Goal: Information Seeking & Learning: Learn about a topic

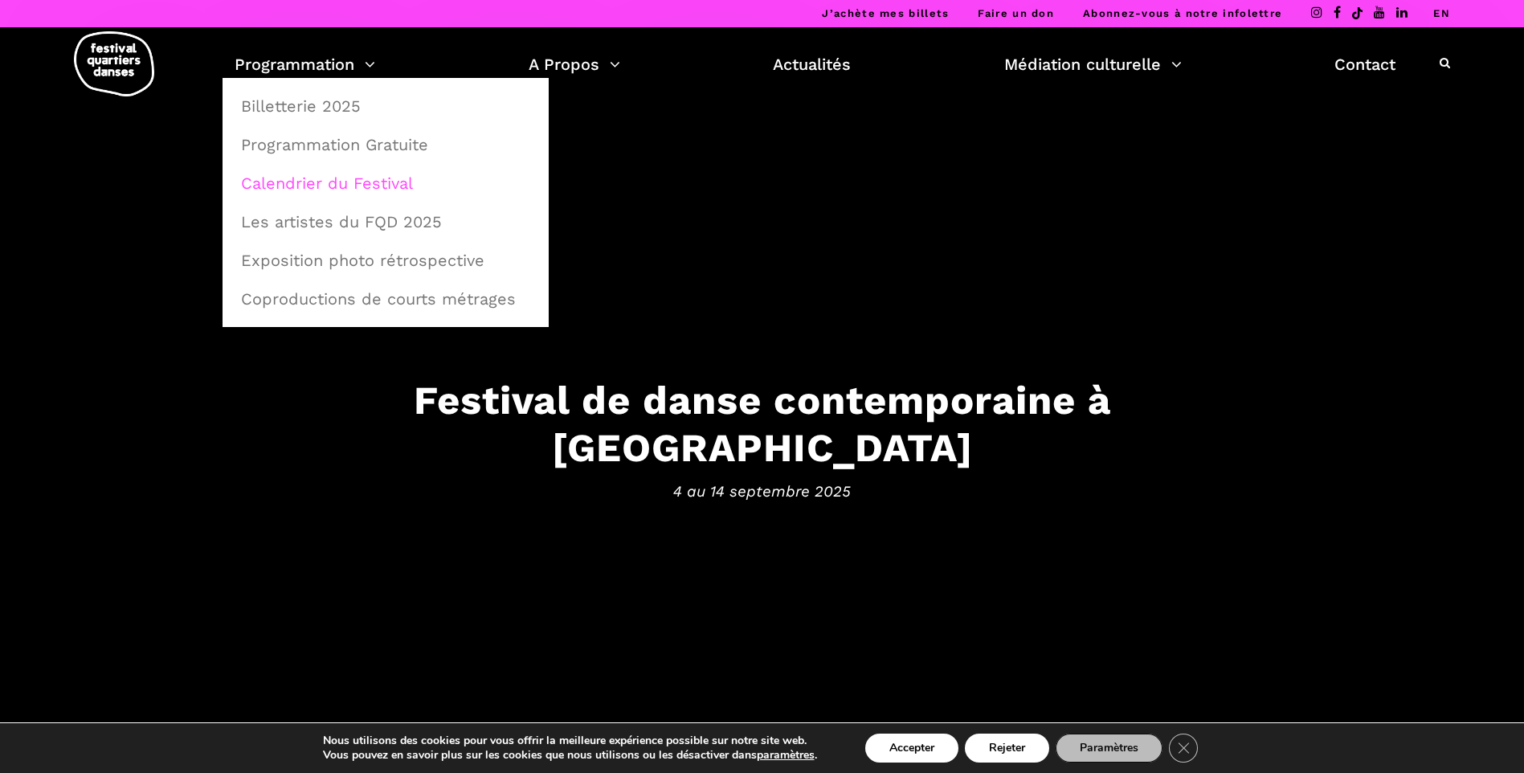
click at [329, 178] on link "Calendrier du Festival" at bounding box center [385, 183] width 308 height 37
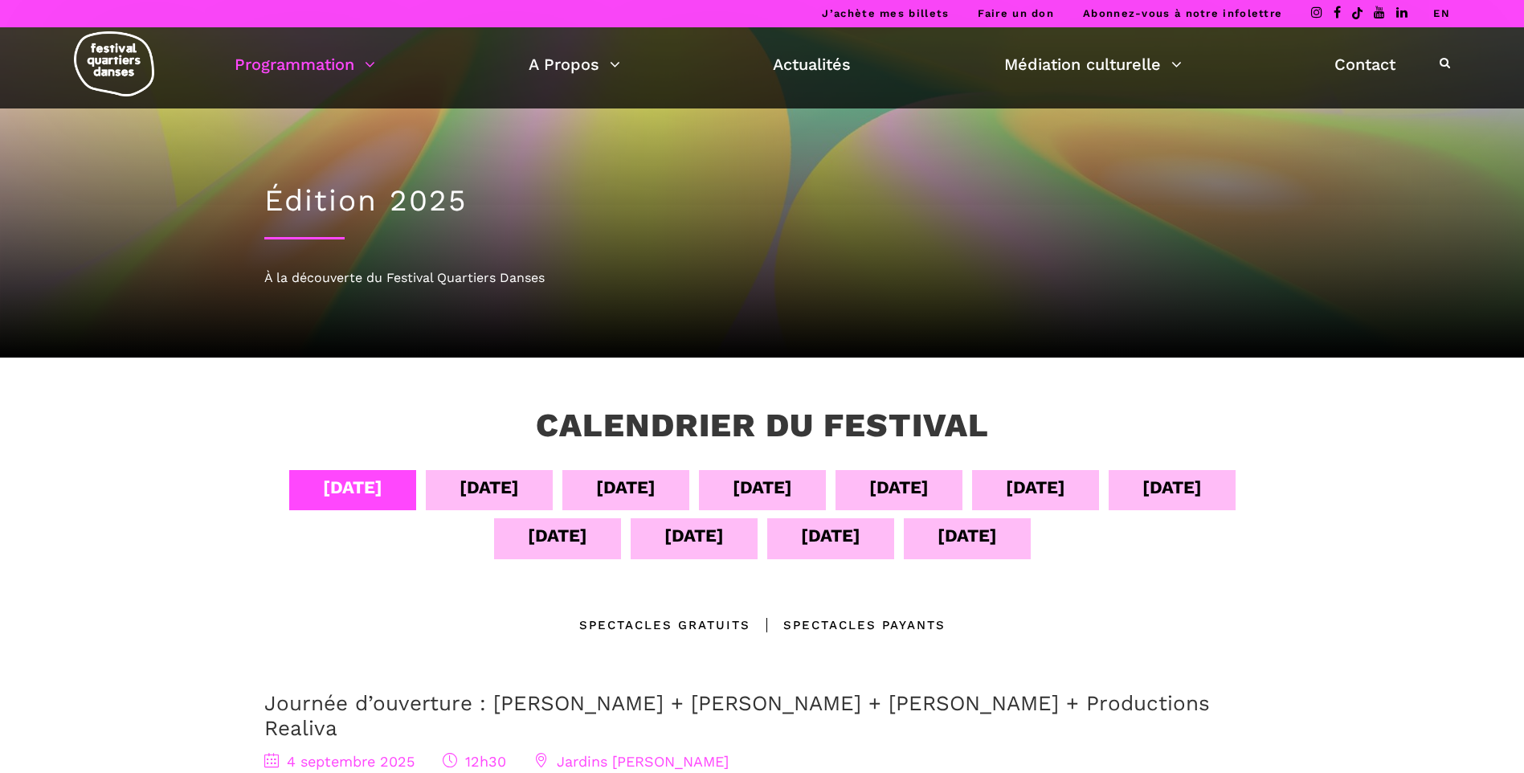
scroll to position [321, 0]
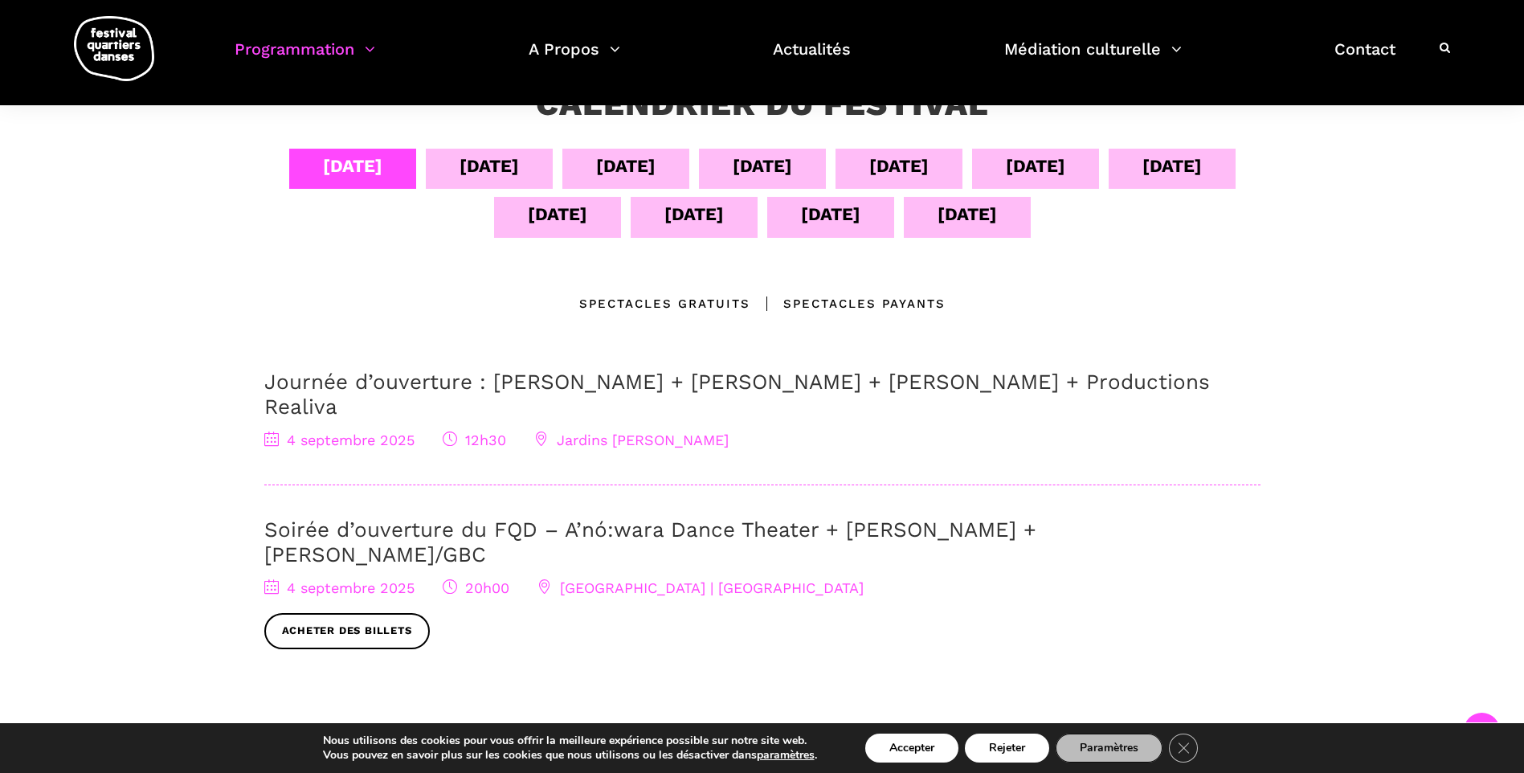
click at [519, 173] on div "[DATE]" at bounding box center [488, 166] width 59 height 28
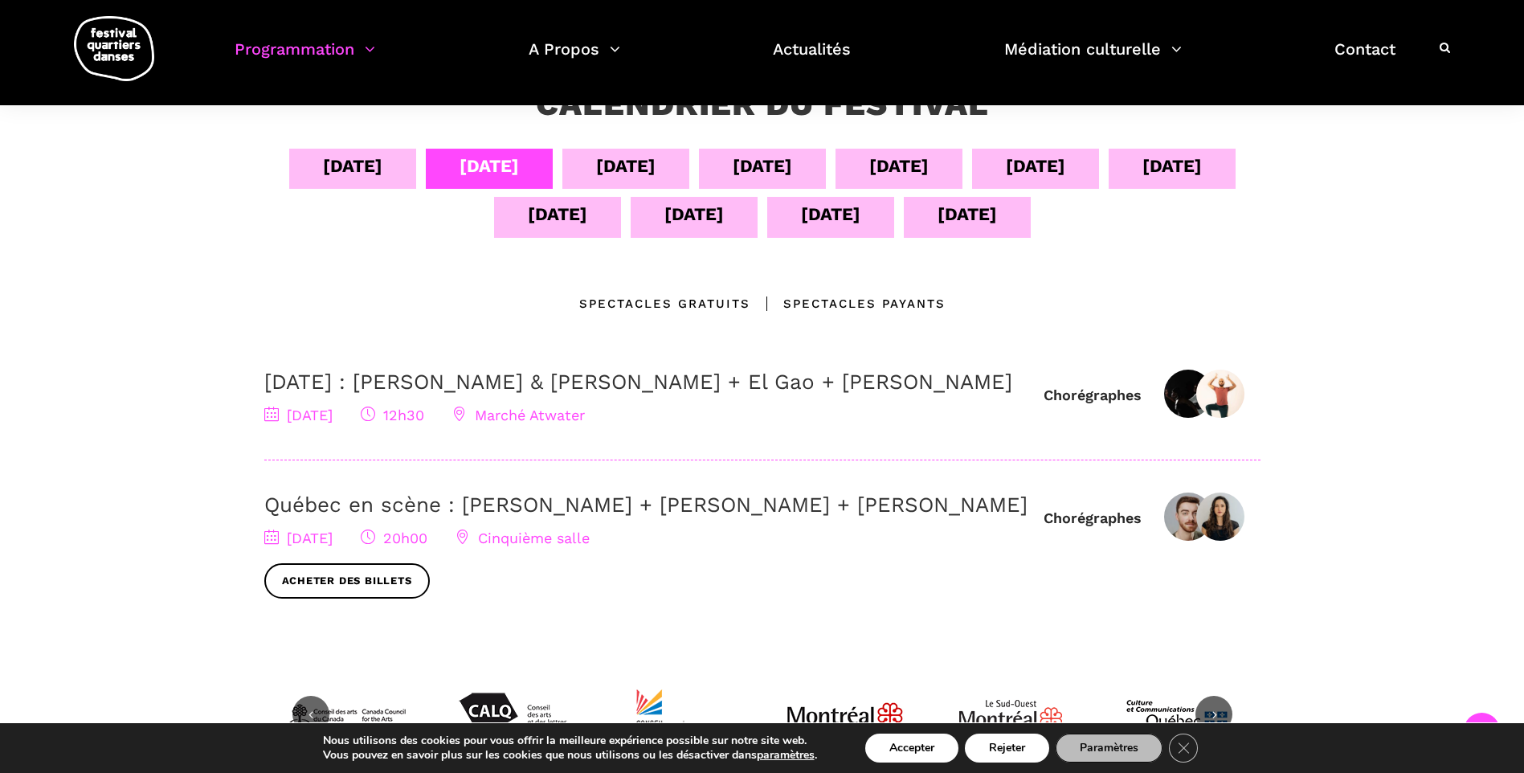
click at [655, 165] on div "[DATE]" at bounding box center [625, 166] width 59 height 28
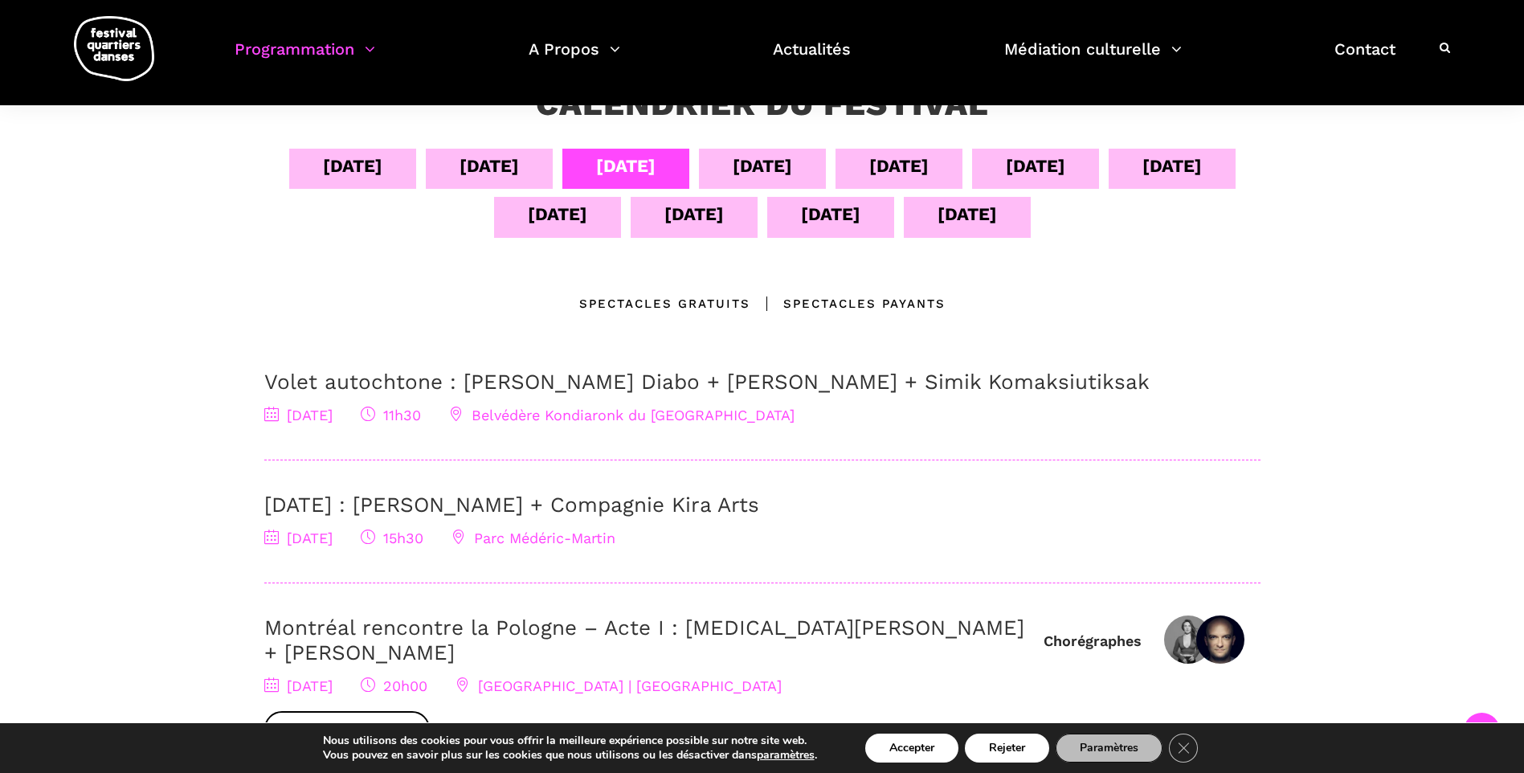
click at [792, 174] on div "[DATE]" at bounding box center [762, 166] width 59 height 28
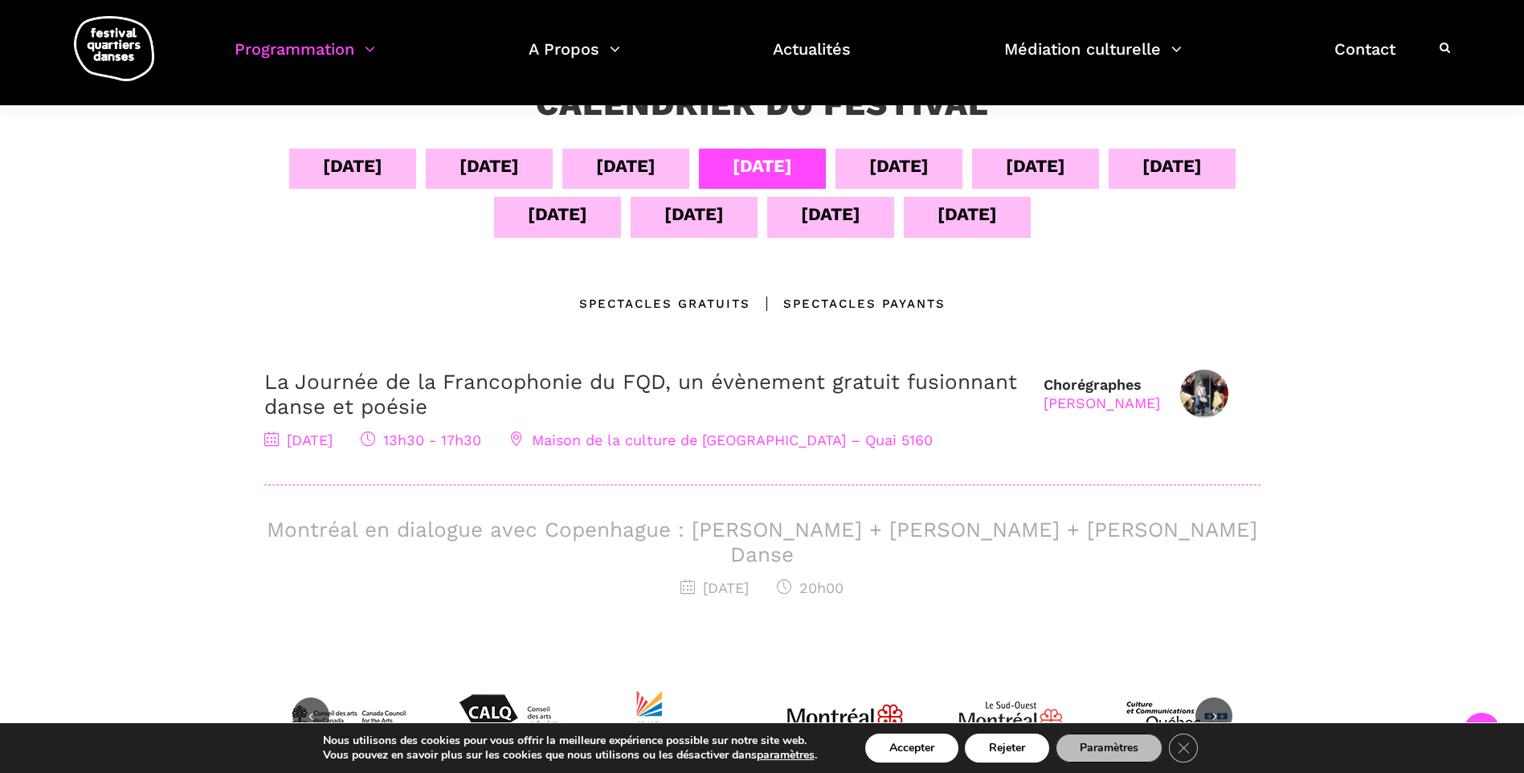
scroll to position [402, 0]
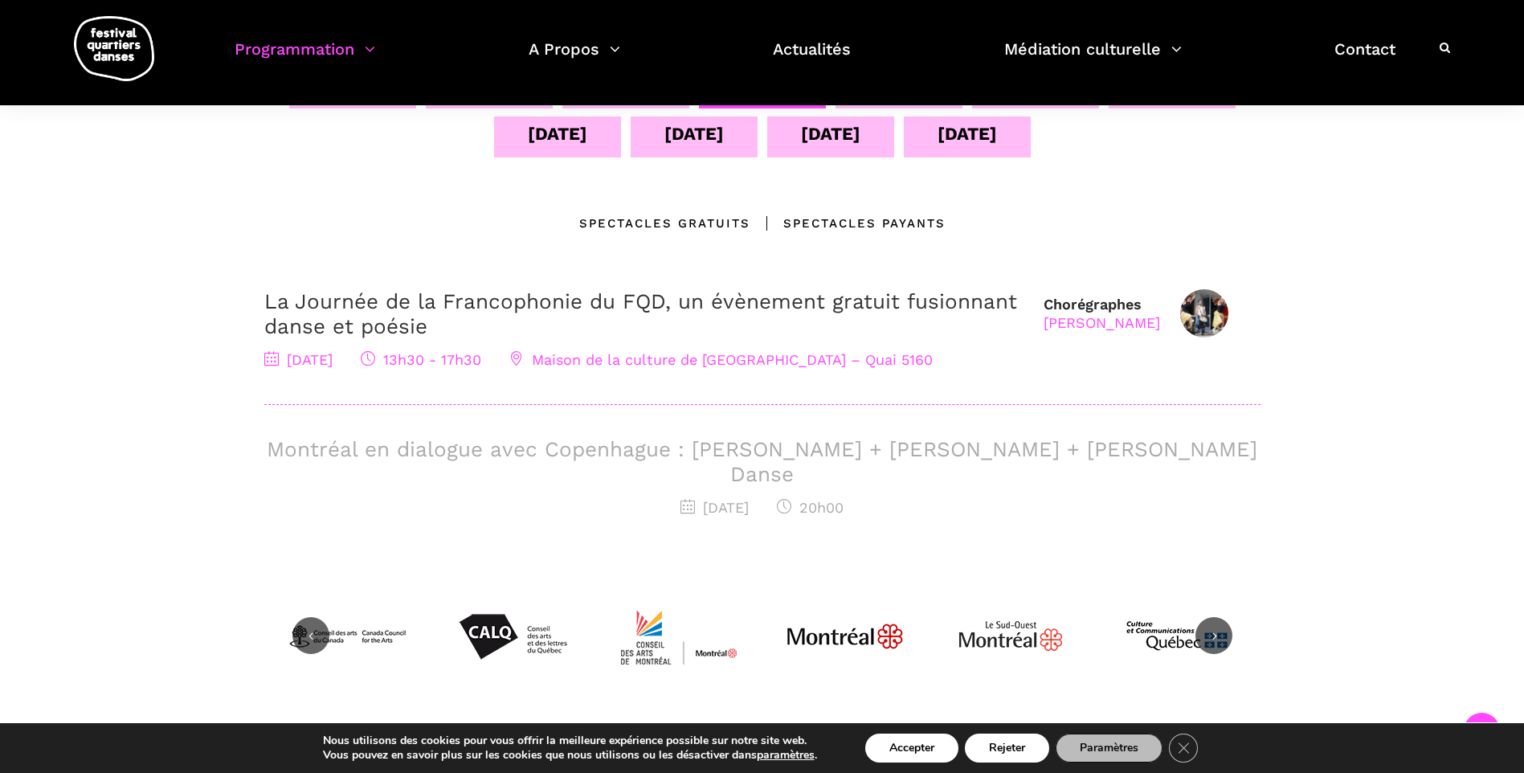
click at [778, 448] on h3 "Montréal en dialogue avec Copenhague : [PERSON_NAME] + [PERSON_NAME] + [PERSON_…" at bounding box center [762, 462] width 996 height 50
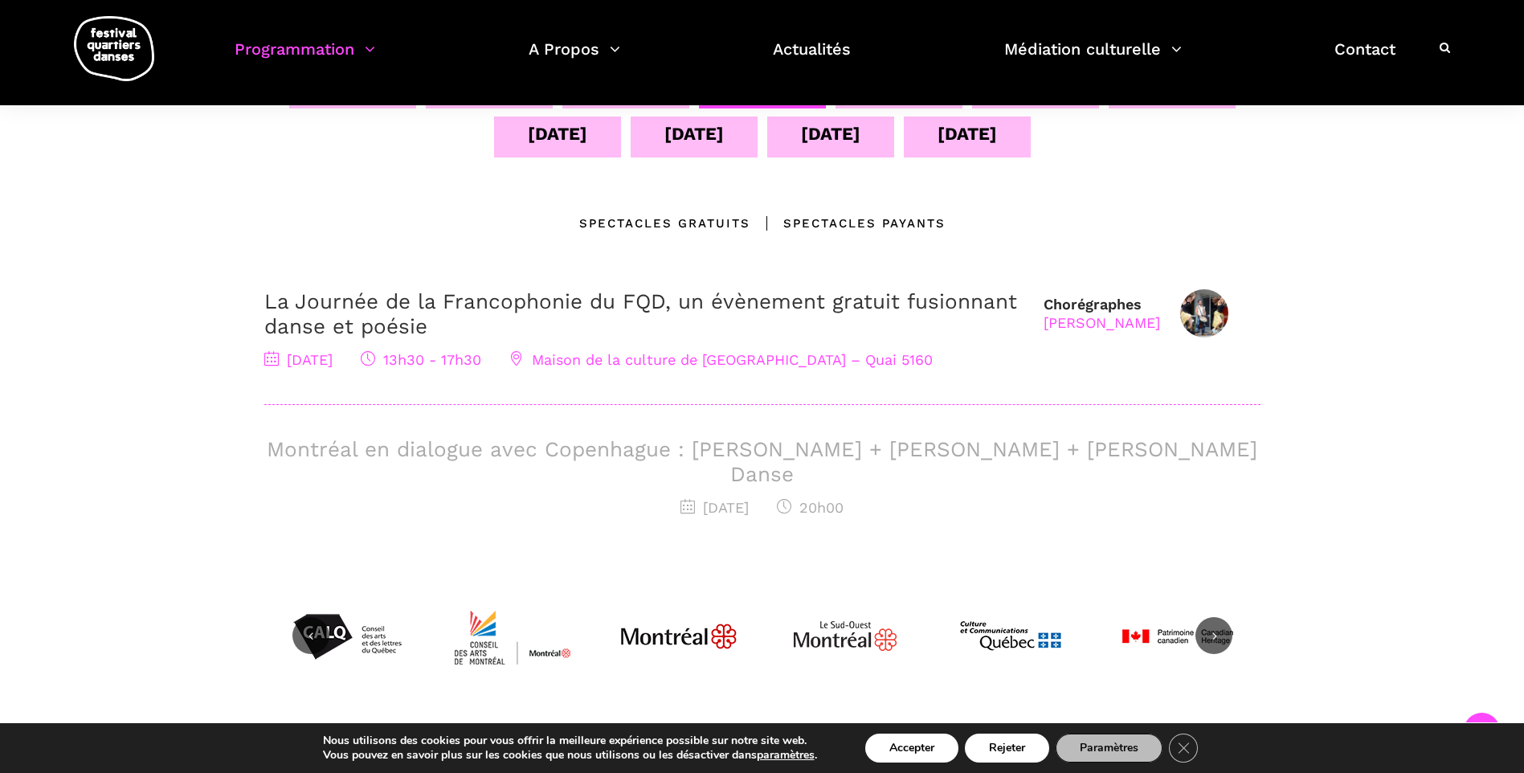
click at [860, 141] on div "[DATE]" at bounding box center [830, 134] width 59 height 28
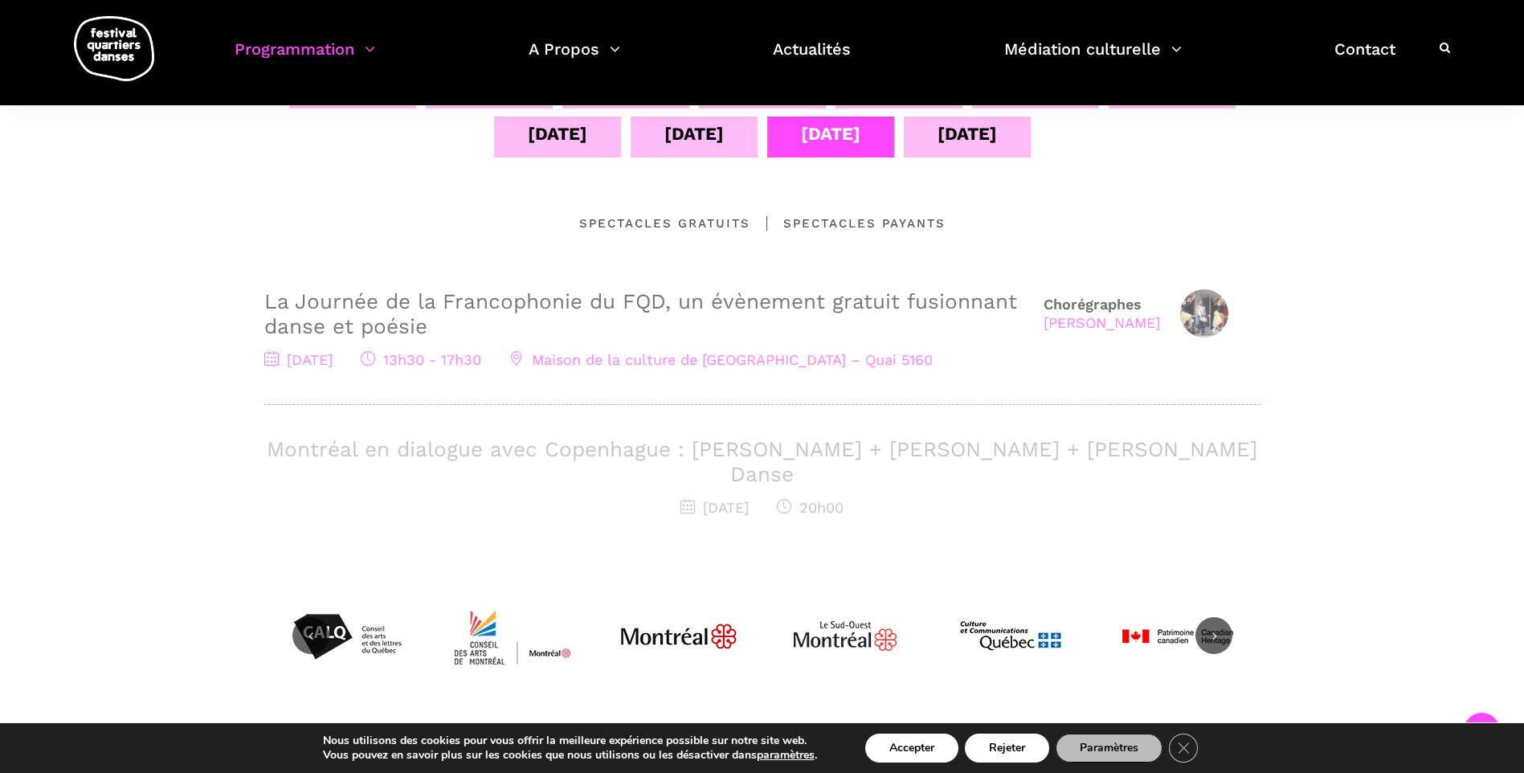
scroll to position [241, 0]
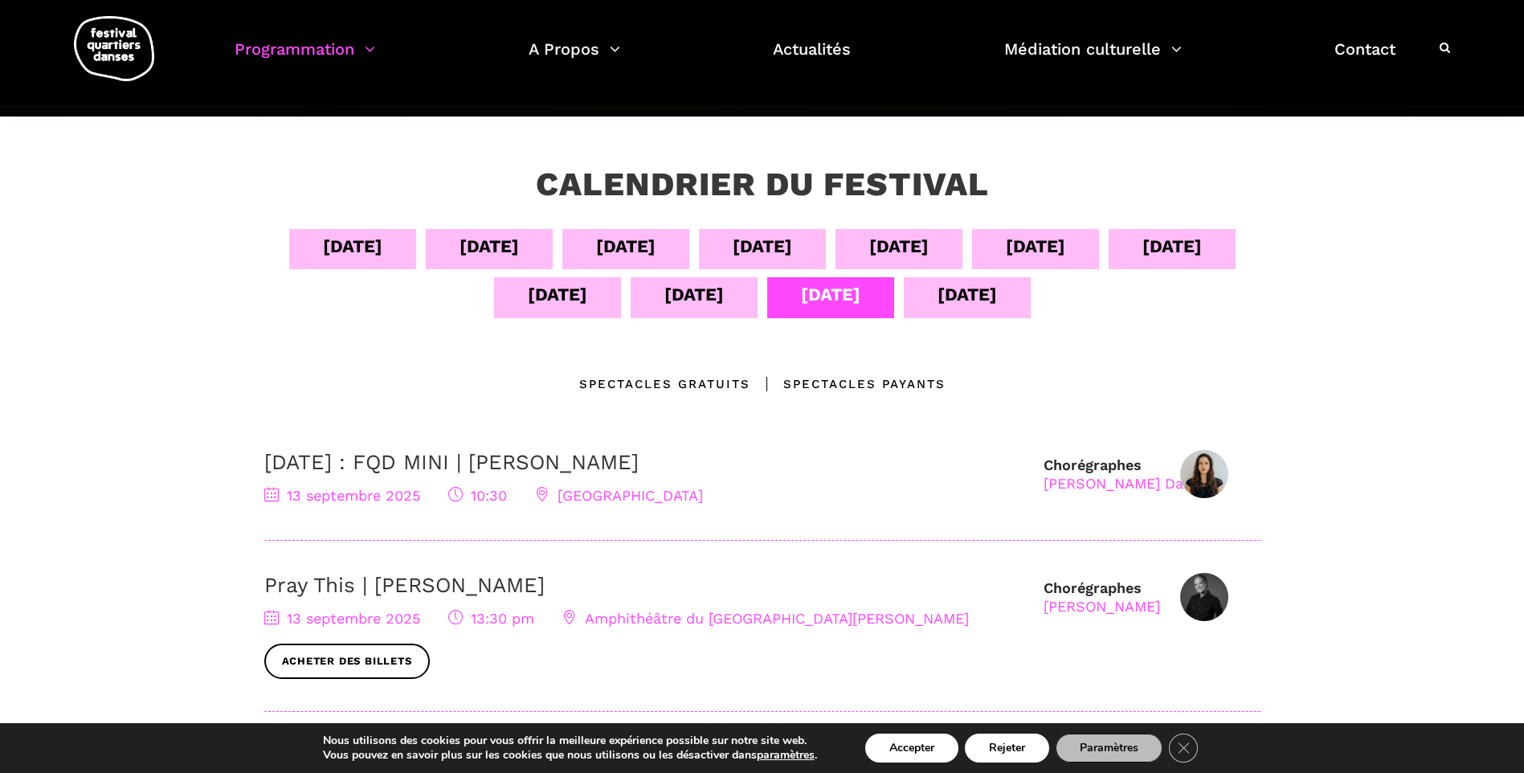
click at [931, 252] on div "[DATE]" at bounding box center [898, 249] width 127 height 40
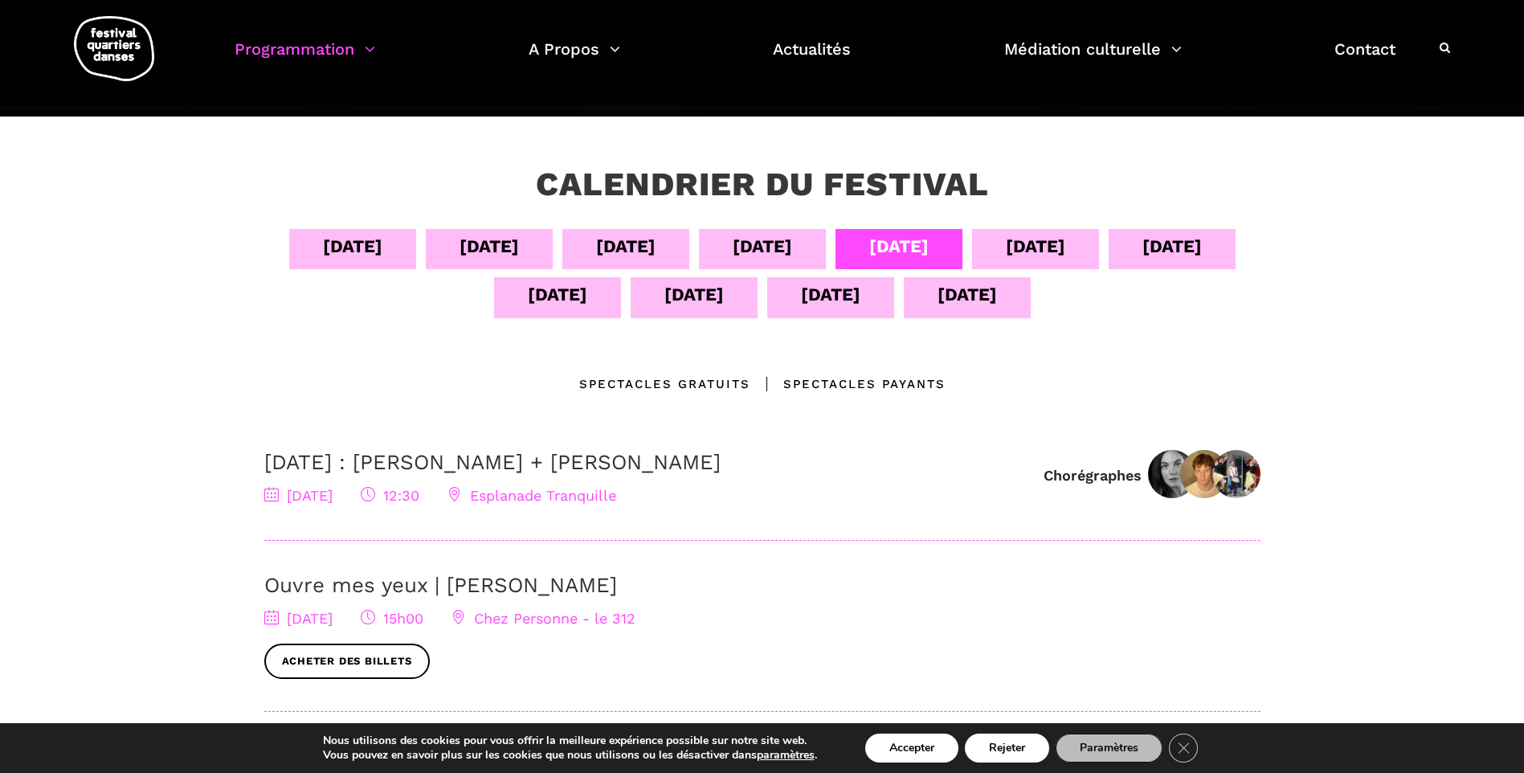
click at [1067, 243] on div "[DATE]" at bounding box center [1035, 249] width 127 height 40
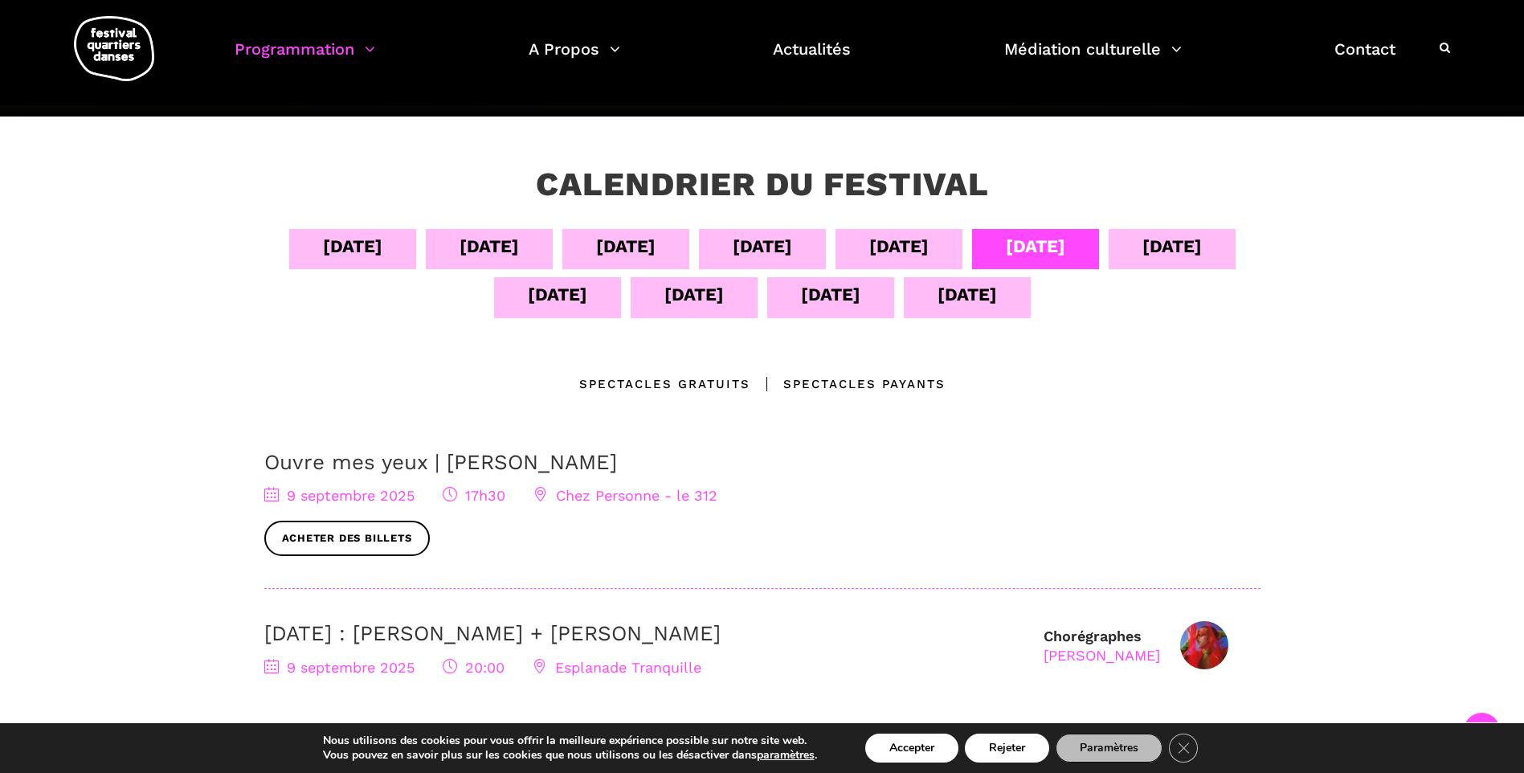
scroll to position [402, 0]
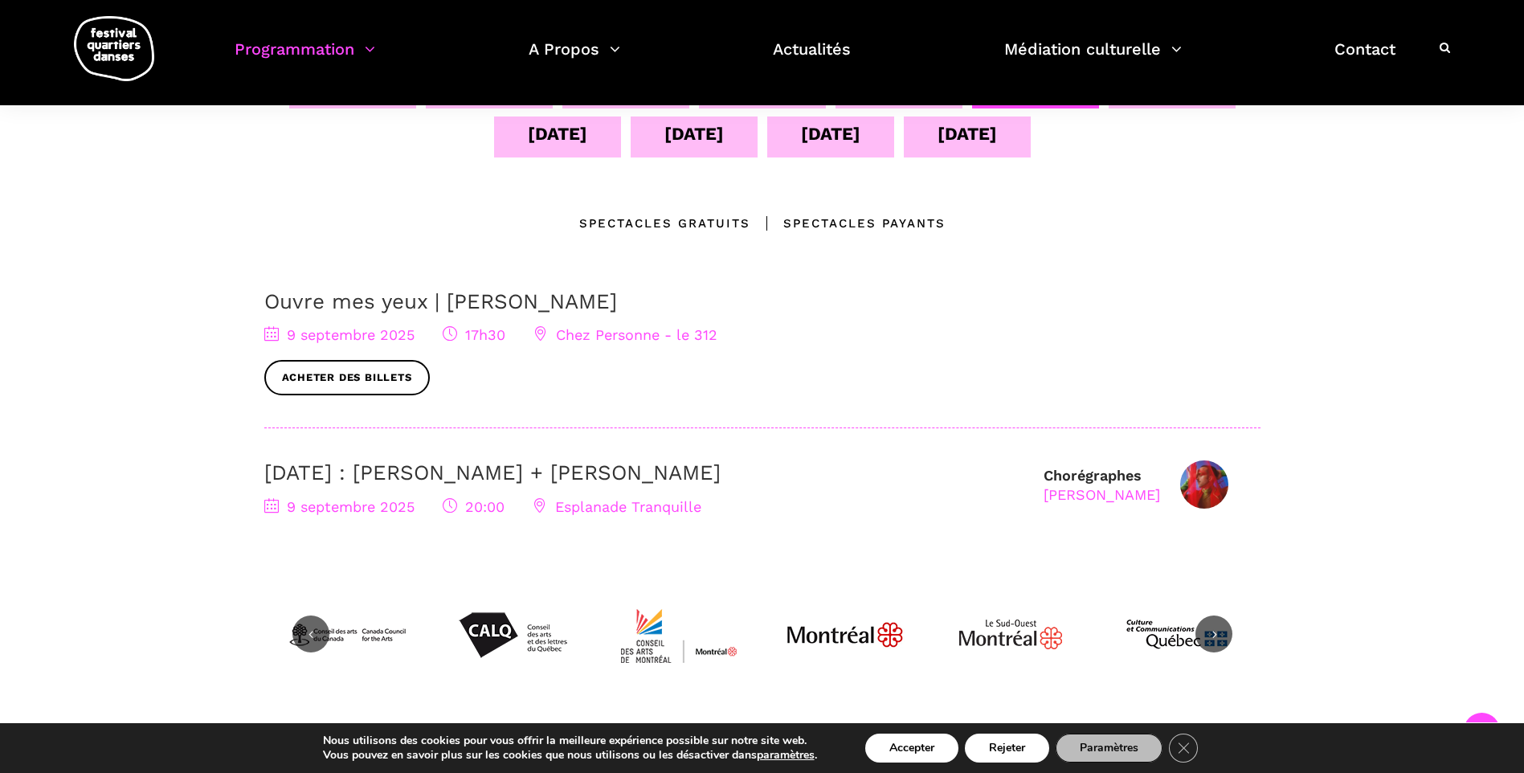
click at [1108, 108] on div "[DATE]" at bounding box center [1171, 88] width 127 height 40
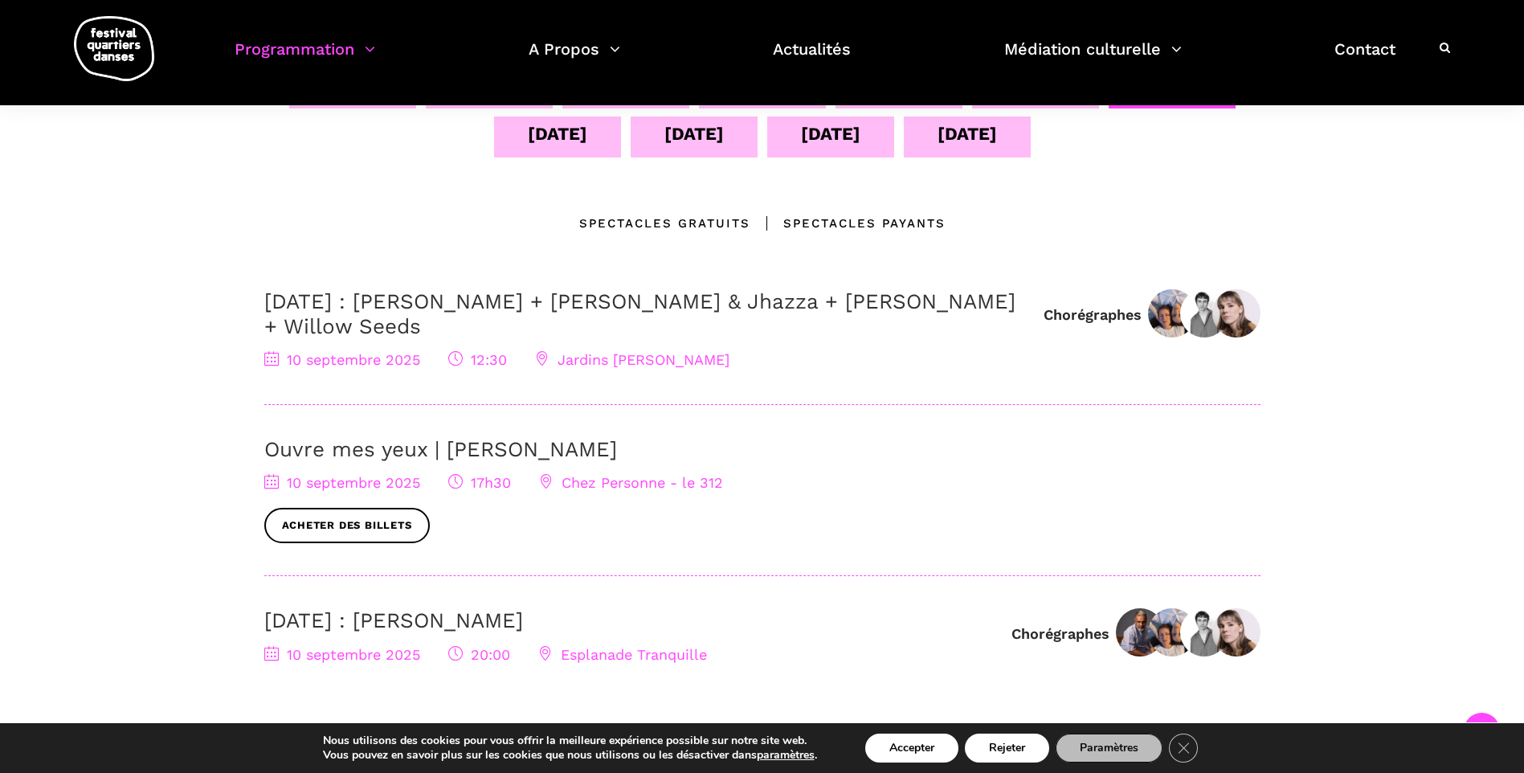
click at [587, 145] on div "[DATE]" at bounding box center [557, 134] width 59 height 28
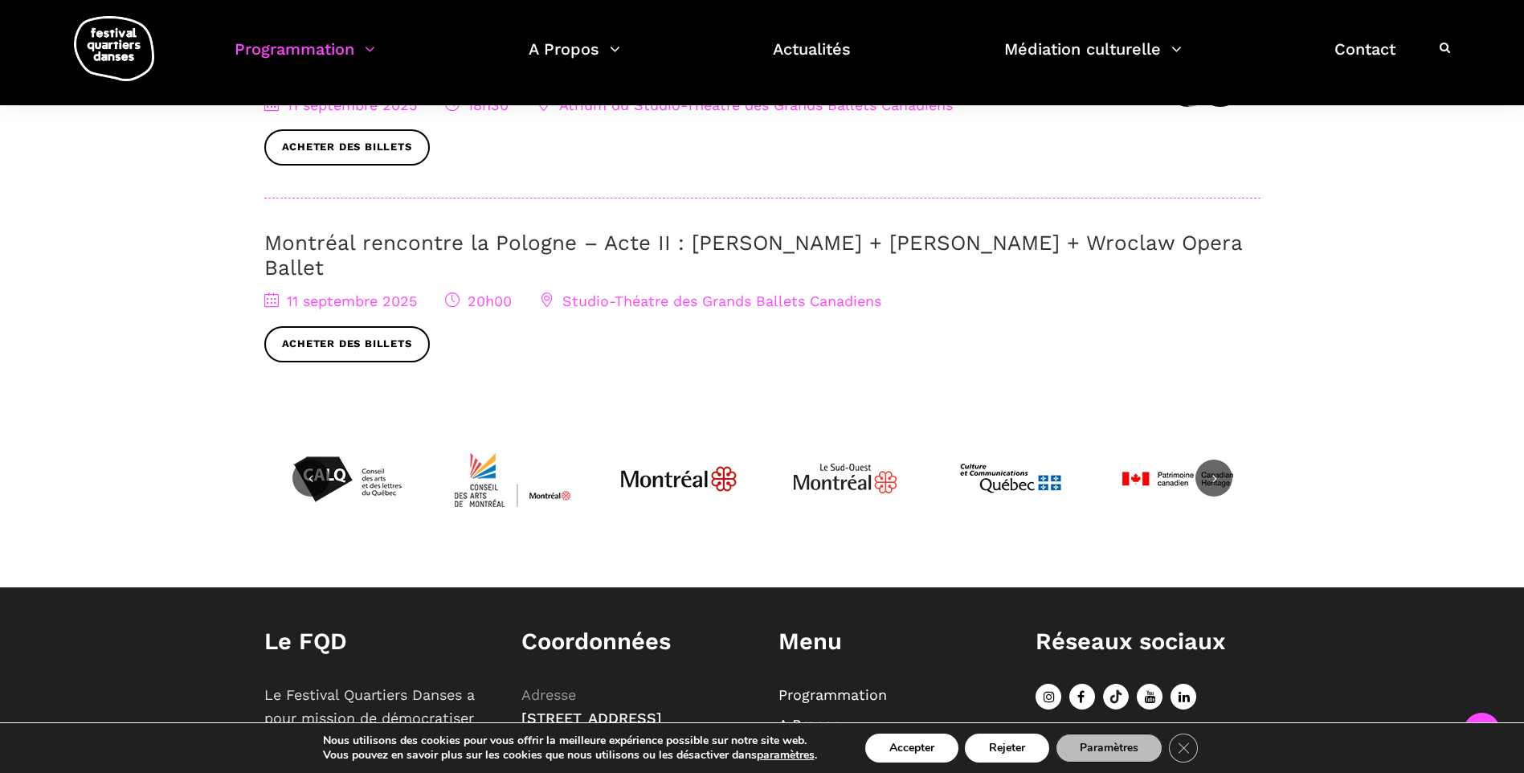
scroll to position [643, 0]
